Goal: Information Seeking & Learning: Stay updated

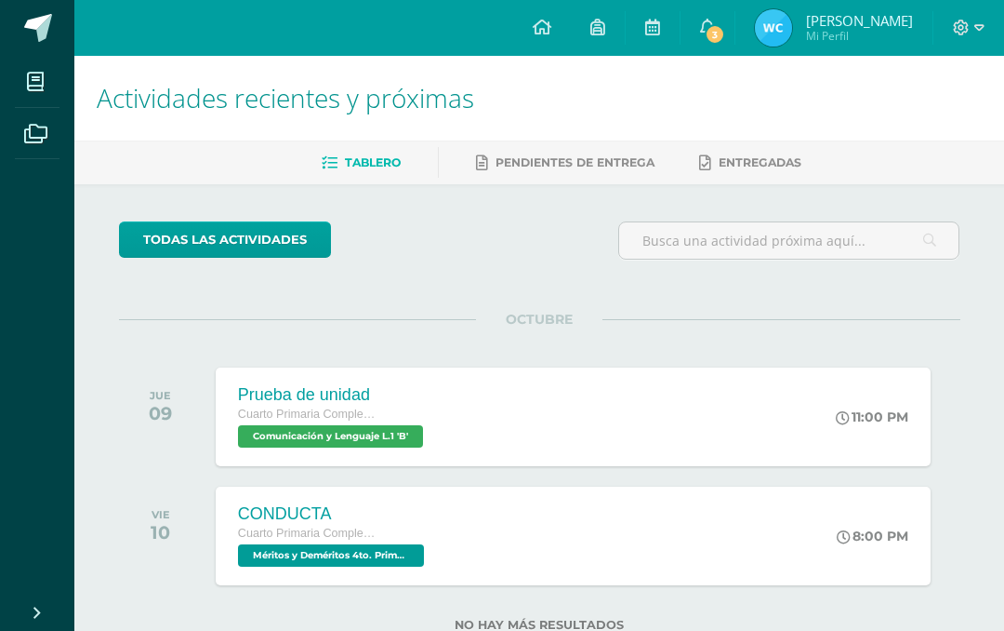
click at [722, 34] on span "3" at bounding box center [715, 34] width 20 height 20
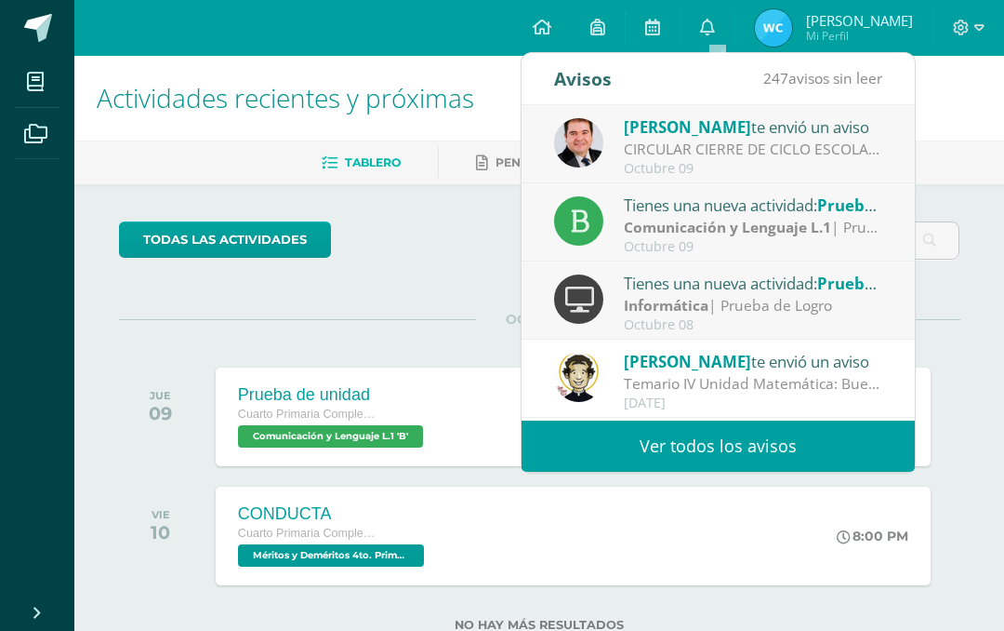
click at [749, 433] on link "Ver todos los avisos" at bounding box center [718, 445] width 393 height 51
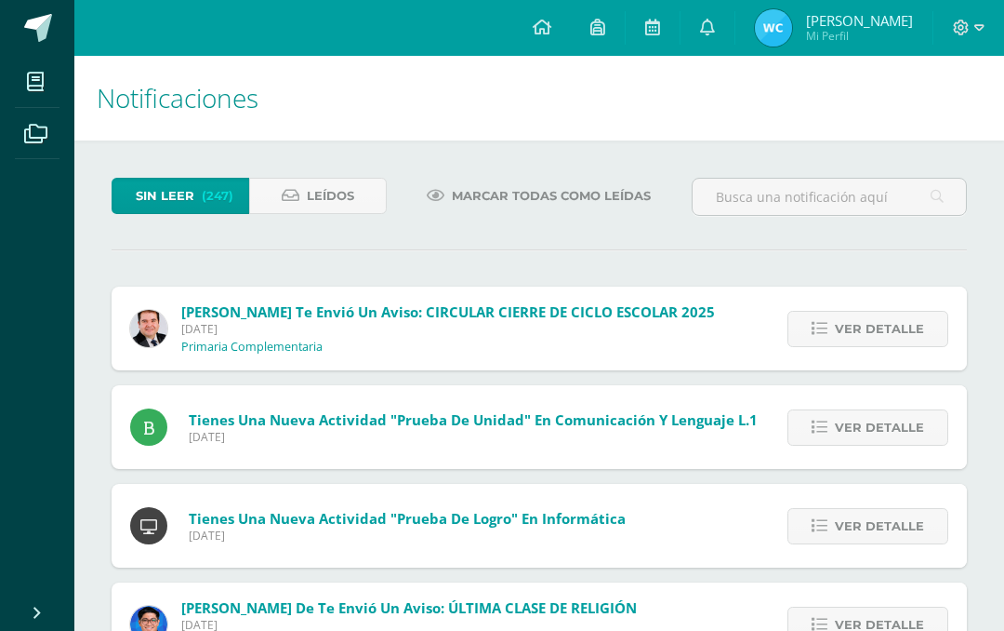
click at [320, 190] on span "Leídos" at bounding box center [330, 196] width 47 height 34
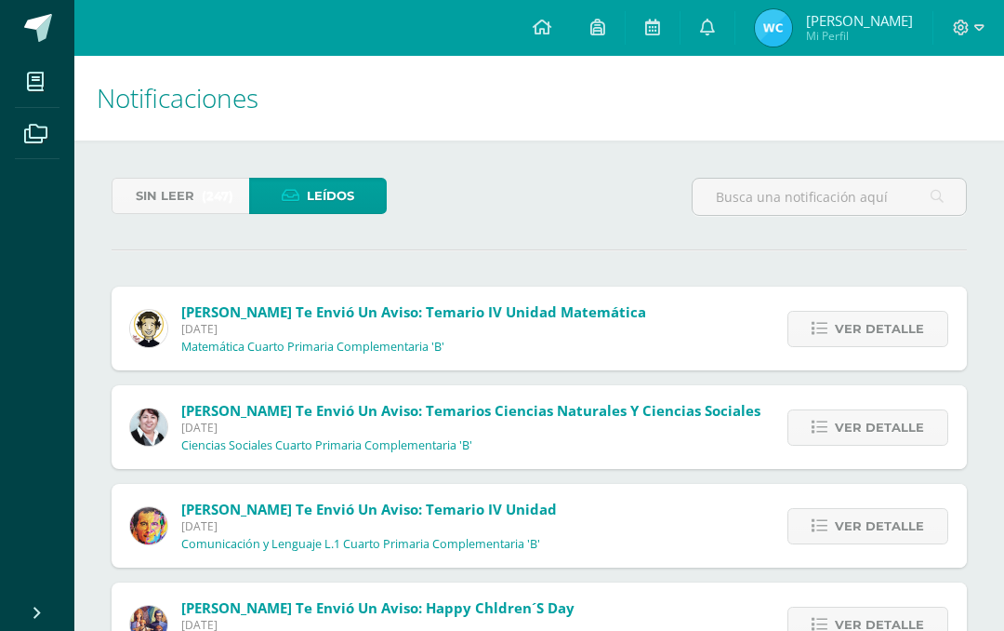
click at [909, 417] on span "Ver detalle" at bounding box center [879, 427] width 89 height 34
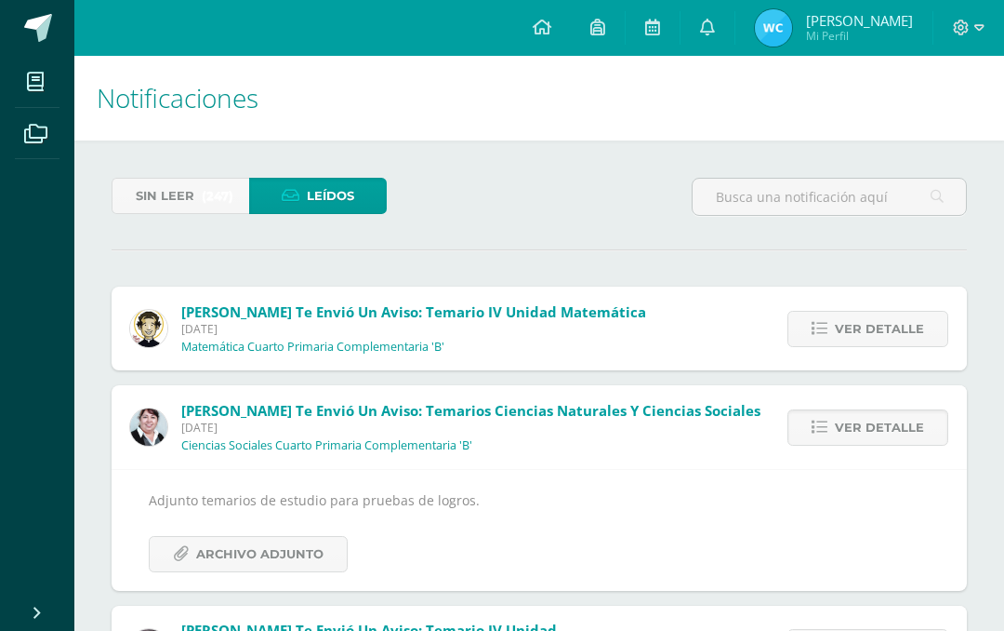
click at [321, 551] on span "Archivo Adjunto" at bounding box center [259, 554] width 127 height 34
click at [231, 547] on span "Archivo Adjunto" at bounding box center [259, 554] width 127 height 34
